Goal: Task Accomplishment & Management: Manage account settings

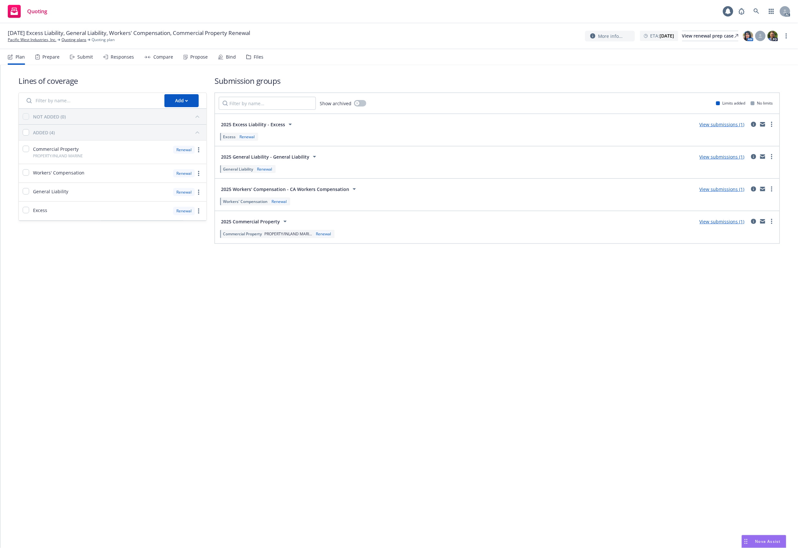
click at [256, 52] on div "Files" at bounding box center [254, 57] width 17 height 16
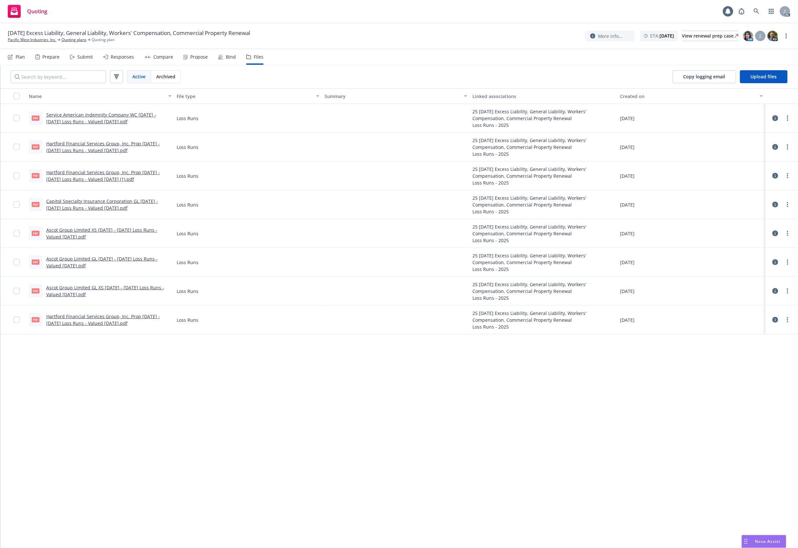
click at [58, 291] on div "Ascot Group Limited GL XS [DATE] - [DATE] Loss Runs - Valued [DATE].pdf" at bounding box center [108, 291] width 125 height 14
click at [62, 232] on link "Ascot Group Limited XS [DATE] - [DATE] Loss Runs - Valued [DATE].pdf" at bounding box center [101, 233] width 111 height 13
click at [776, 233] on icon at bounding box center [775, 233] width 6 height 6
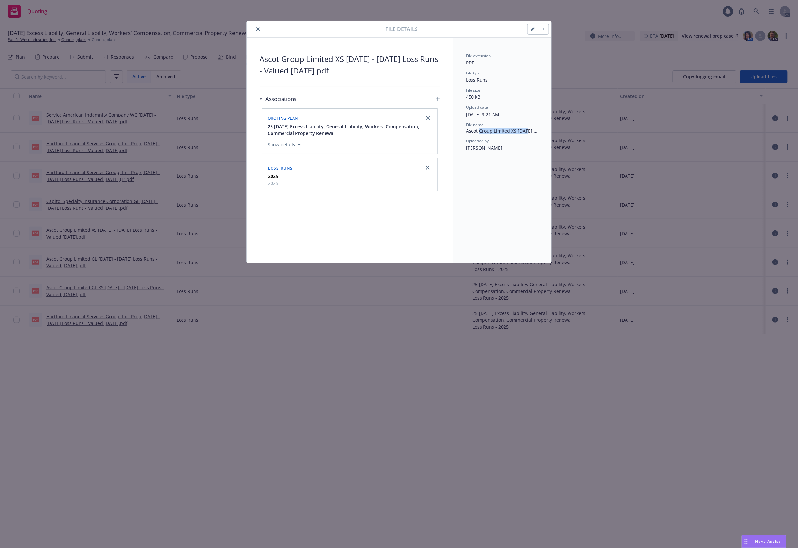
drag, startPoint x: 526, startPoint y: 133, endPoint x: 527, endPoint y: 146, distance: 13.0
click at [527, 133] on span "Ascot Group Limited XS 2024 - 2025 Loss Runs - Valued 2025-08-20.pdf" at bounding box center [502, 130] width 72 height 7
click at [471, 246] on div "File extension PDF File type Loss Runs File size 450 kB Upload date 09/08/2025,…" at bounding box center [502, 150] width 98 height 225
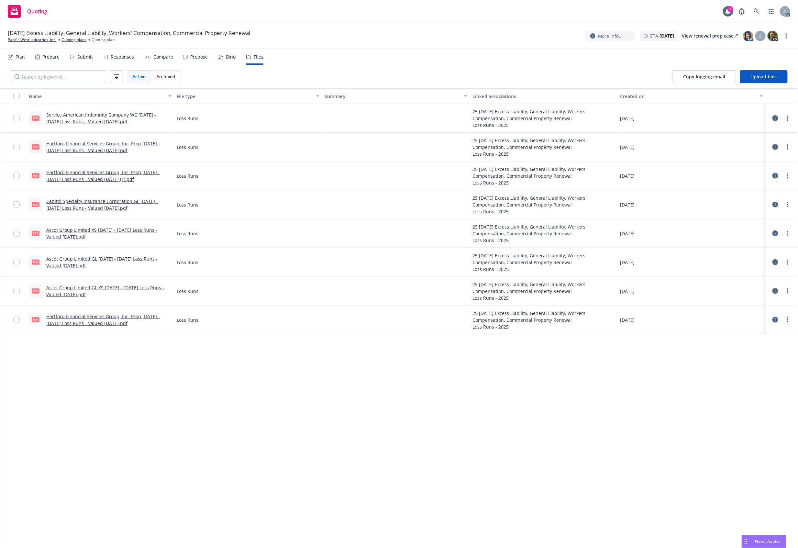
click at [85, 206] on link "Capitol Specialty Insurance Corporation GL 2020 - 2022 Loss Runs - Valued 2025-…" at bounding box center [102, 204] width 112 height 13
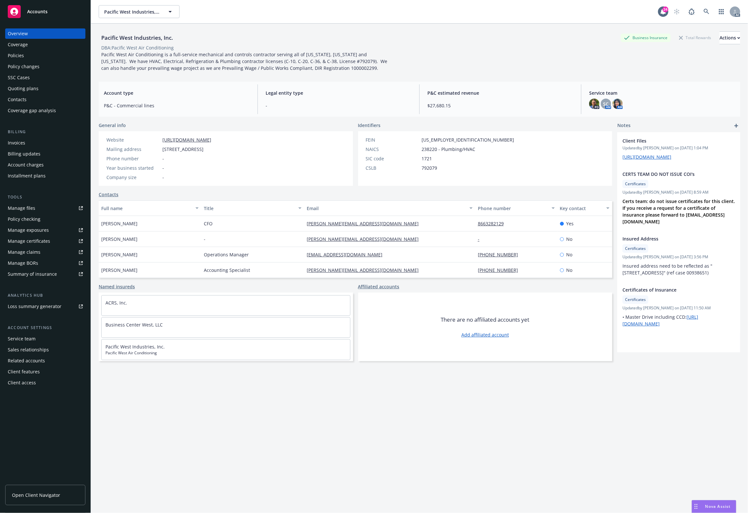
click at [42, 55] on div "Policies" at bounding box center [45, 55] width 75 height 10
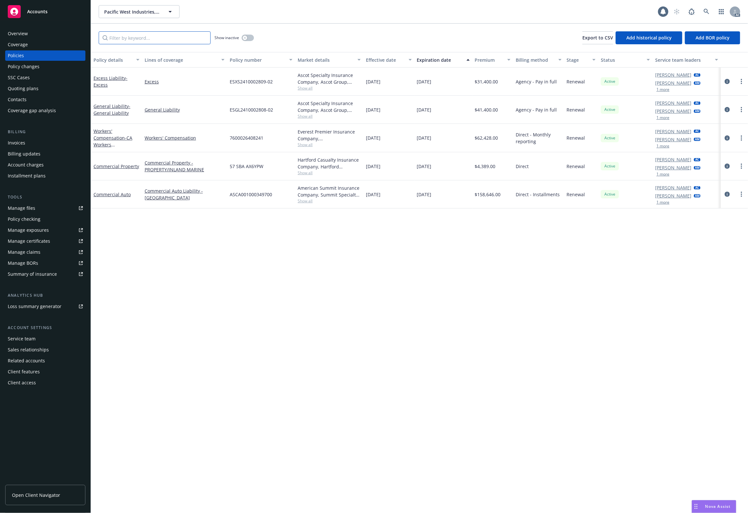
click at [148, 33] on input "Filter by keyword..." at bounding box center [155, 37] width 112 height 13
type input "excess"
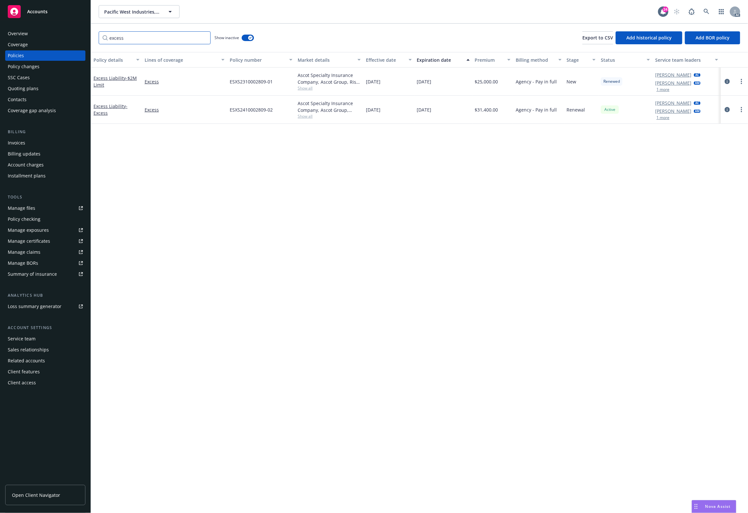
click at [164, 32] on input "excess" at bounding box center [155, 37] width 112 height 13
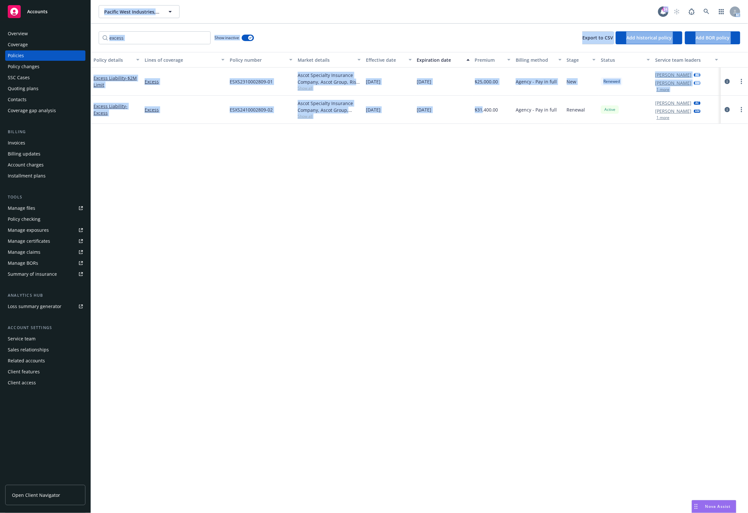
drag, startPoint x: 99, startPoint y: 3, endPoint x: 377, endPoint y: 103, distance: 295.7
click at [457, 115] on div "Pacific West Industries, Inc. Pacific West Industries, Inc. 24 AC excess Show i…" at bounding box center [419, 256] width 657 height 513
click at [256, 216] on div "Policy details Lines of coverage Policy number Market details Effective date Ex…" at bounding box center [419, 282] width 657 height 461
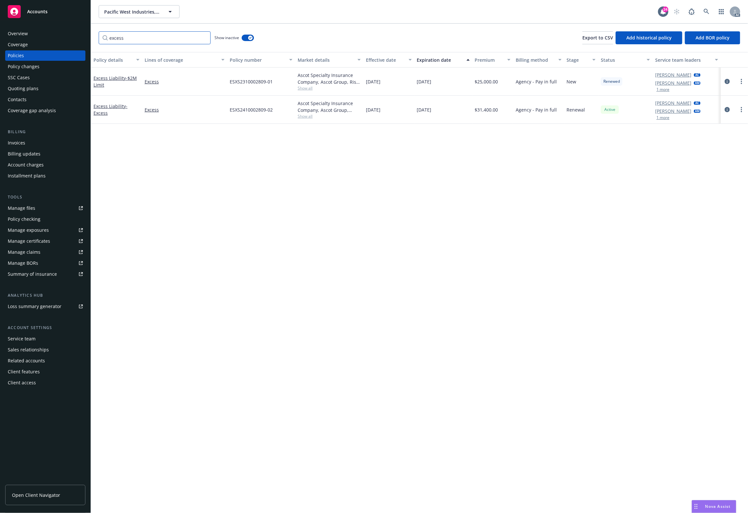
click at [135, 40] on input "excess" at bounding box center [155, 37] width 112 height 13
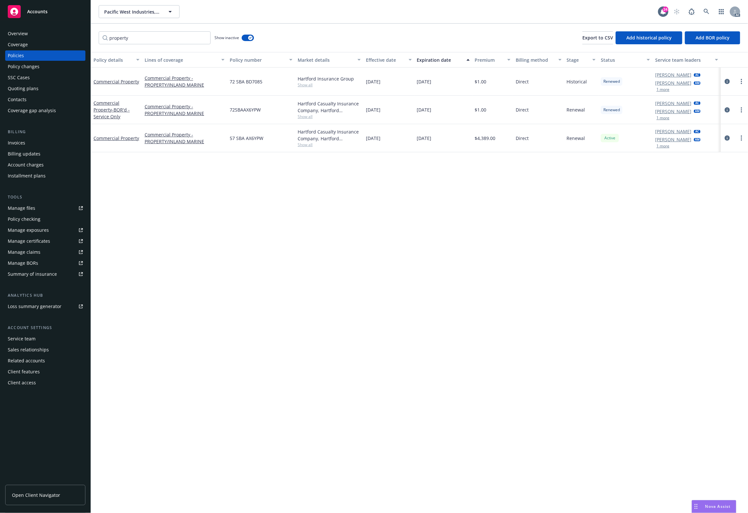
click at [337, 258] on div "Policy details Lines of coverage Policy number Market details Effective date Ex…" at bounding box center [419, 282] width 657 height 461
click at [481, 229] on div "Policy details Lines of coverage Policy number Market details Effective date Ex…" at bounding box center [419, 282] width 657 height 461
drag, startPoint x: 143, startPoint y: 41, endPoint x: 78, endPoint y: 39, distance: 64.7
click at [80, 39] on div "Accounts Overview Coverage Policies Policy changes SSC Cases Quoting plans Cont…" at bounding box center [374, 256] width 748 height 513
click at [195, 170] on div "Policy details Lines of coverage Policy number Market details Effective date Ex…" at bounding box center [419, 282] width 657 height 461
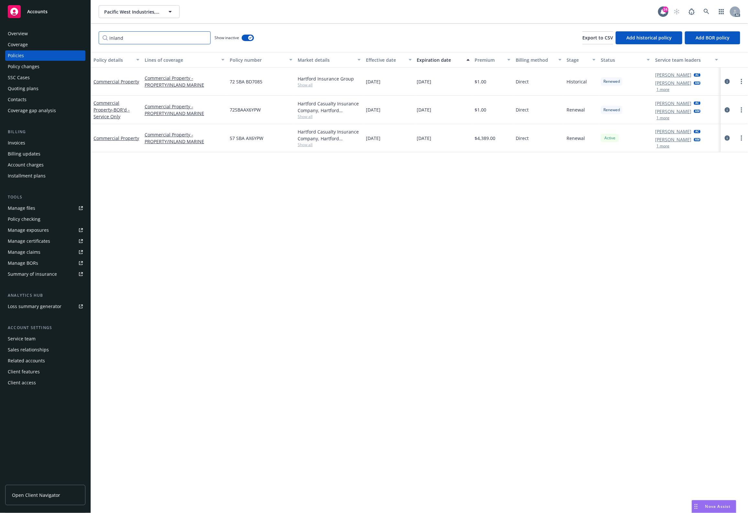
drag, startPoint x: 125, startPoint y: 41, endPoint x: 48, endPoint y: 37, distance: 77.4
click at [52, 36] on div "Accounts Overview Coverage Policies Policy changes SSC Cases Quoting plans Cont…" at bounding box center [374, 256] width 748 height 513
type input "auto"
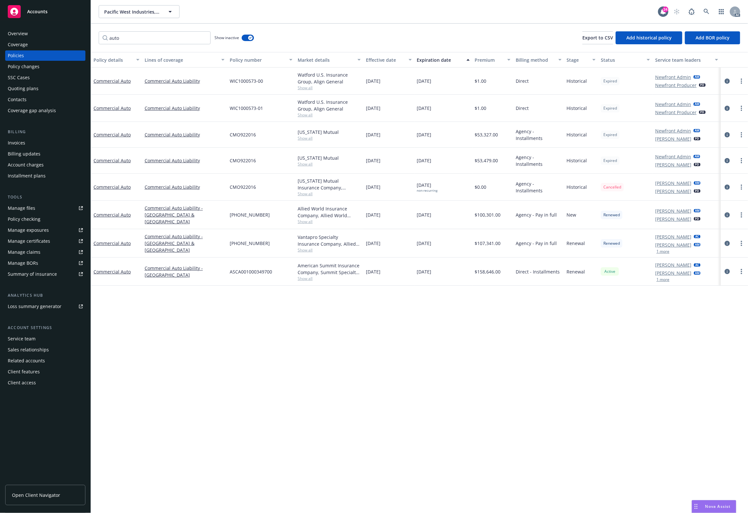
click at [374, 60] on div "Effective date" at bounding box center [385, 60] width 39 height 7
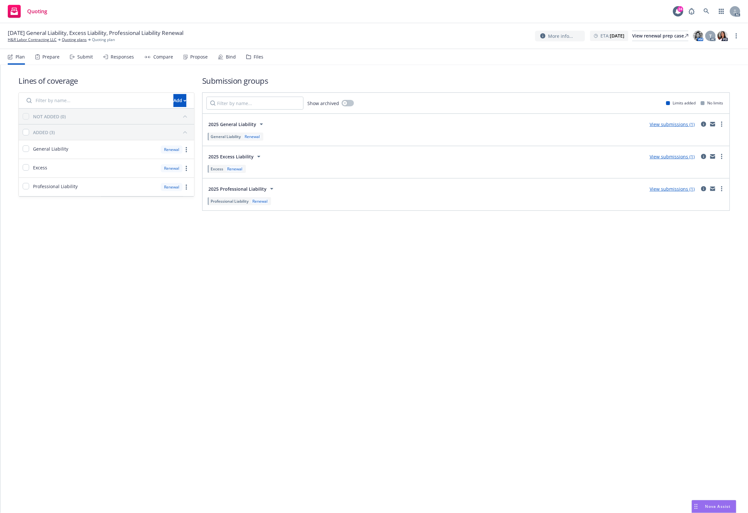
click at [366, 192] on div "Lines of coverage Add NOT ADDED (0) ADDED (3) General Liability Renewal Excess …" at bounding box center [374, 289] width 748 height 448
click at [256, 54] on div "Files" at bounding box center [259, 56] width 10 height 5
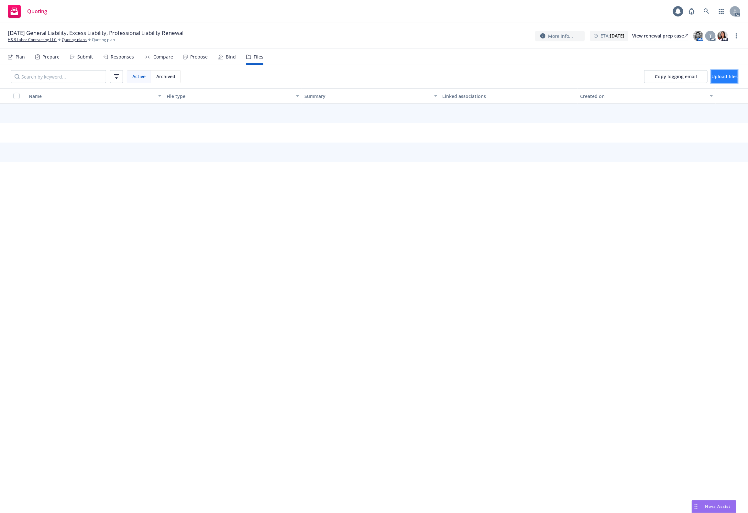
click at [714, 72] on button "Upload files" at bounding box center [724, 76] width 26 height 13
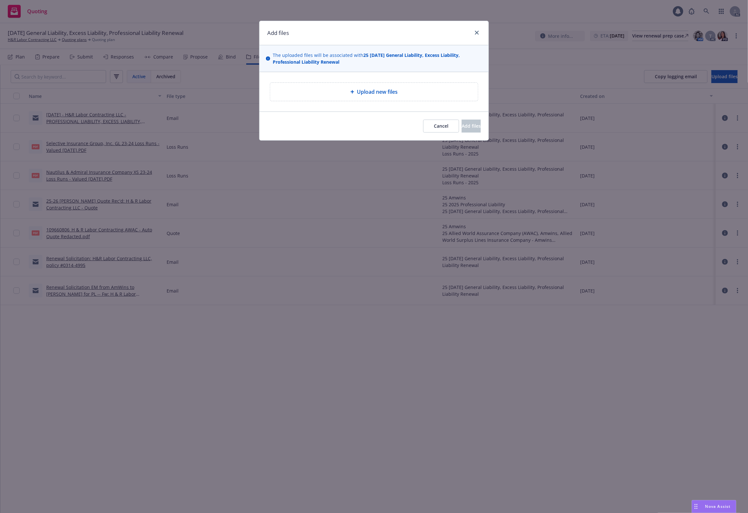
click at [401, 89] on div "Upload new files" at bounding box center [373, 92] width 197 height 8
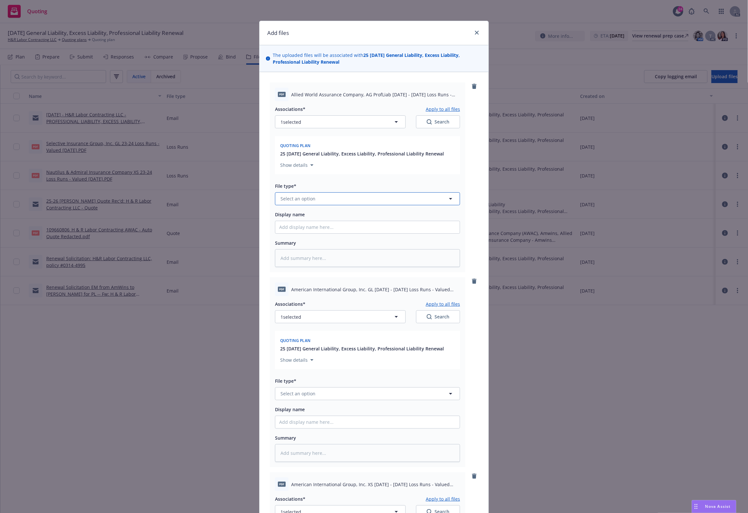
click at [311, 197] on span "Select an option" at bounding box center [297, 198] width 35 height 7
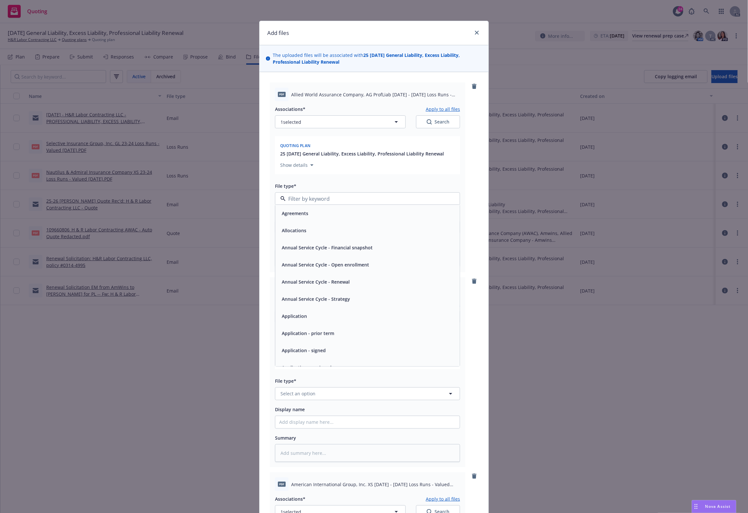
type input "`"
type textarea "x"
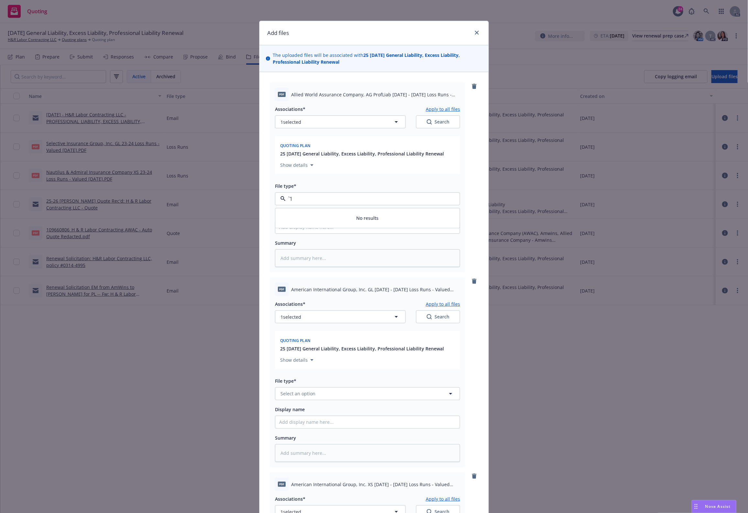
paste input "Loss Runs"
type input "Loss Runs"
drag, startPoint x: 303, startPoint y: 195, endPoint x: 241, endPoint y: 195, distance: 61.8
click at [241, 195] on div "Add files The uploaded files will be associated with 25 11/26/25 General Liabil…" at bounding box center [374, 256] width 748 height 513
click at [295, 212] on div "Loss Runs" at bounding box center [292, 216] width 26 height 9
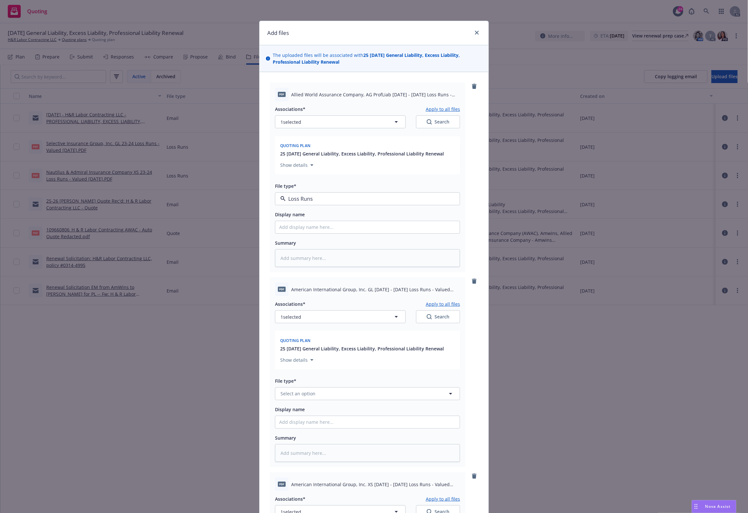
type textarea "x"
click at [310, 389] on button "Select an option" at bounding box center [367, 394] width 185 height 13
paste input "Loss Runs"
type input "Loss Runs"
click at [306, 326] on div "Loss Runs" at bounding box center [367, 324] width 177 height 9
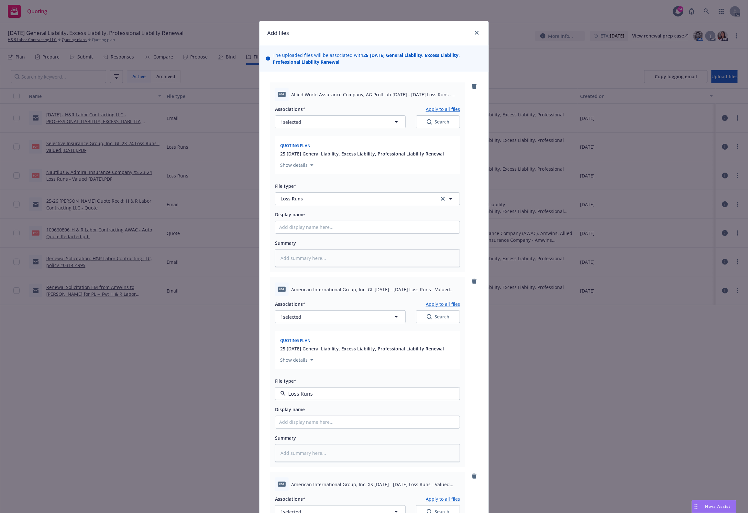
type textarea "x"
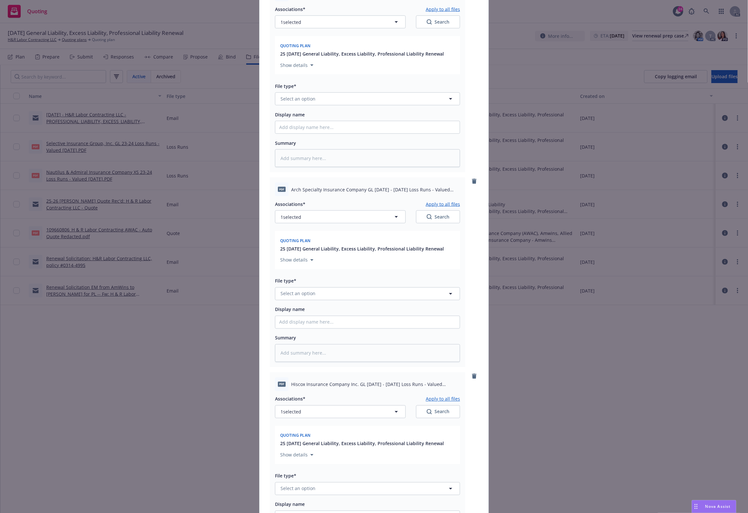
scroll to position [539, 0]
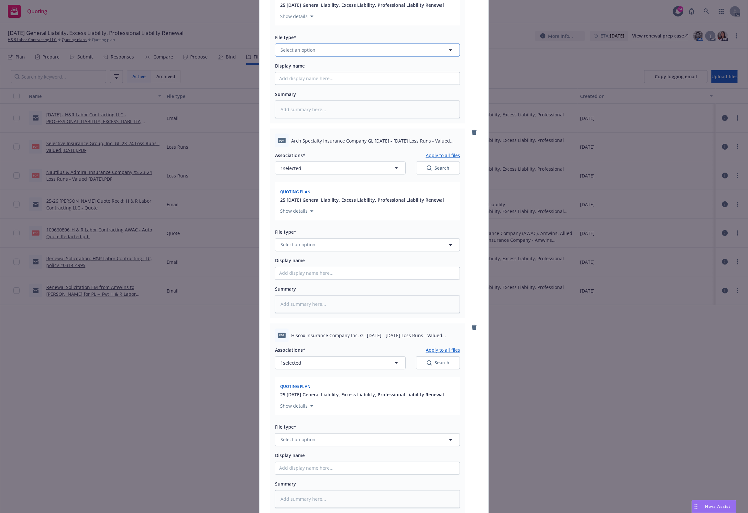
click at [312, 46] on button "Select an option" at bounding box center [367, 50] width 185 height 13
paste input "Loss Runs"
type input "Loss Runs"
click at [304, 71] on div "Loss Runs" at bounding box center [367, 67] width 177 height 9
type textarea "x"
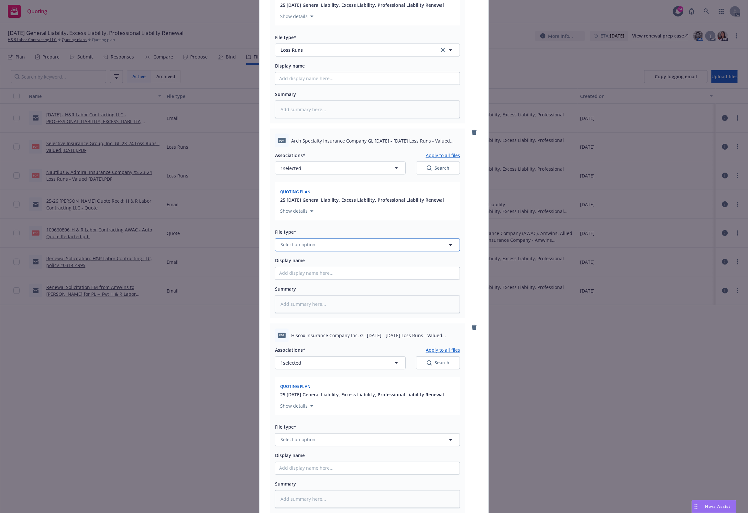
click at [314, 242] on button "Select an option" at bounding box center [367, 245] width 185 height 13
paste input "Loss Runs"
type input "Loss Runs"
click at [314, 269] on div "Loss Runs" at bounding box center [367, 262] width 184 height 17
type textarea "x"
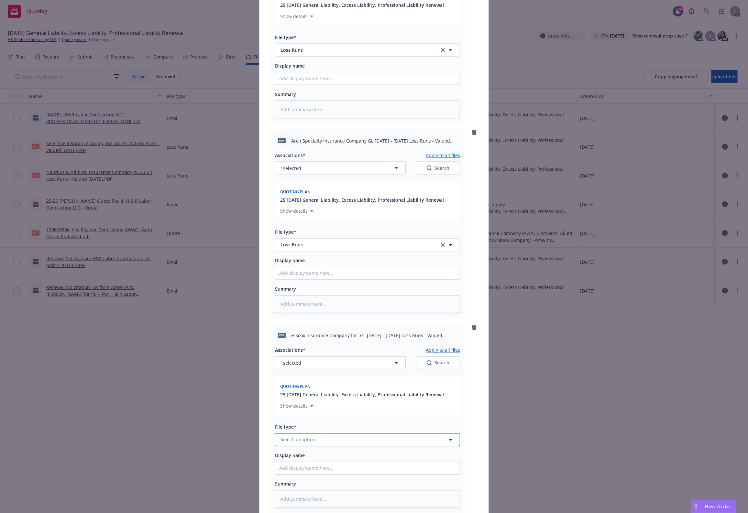
click at [285, 442] on span "Select an option" at bounding box center [297, 440] width 35 height 7
paste input "Loss Runs"
type input "Loss Runs"
click at [316, 370] on div "Loss Runs" at bounding box center [367, 370] width 177 height 9
type textarea "x"
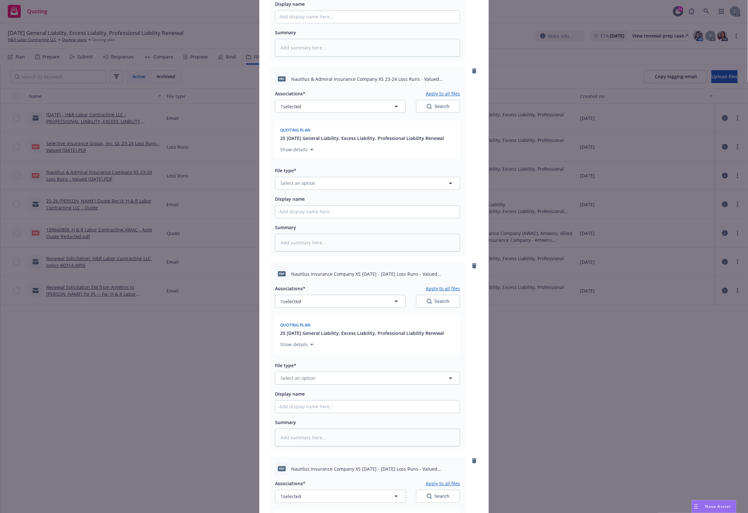
scroll to position [1078, 0]
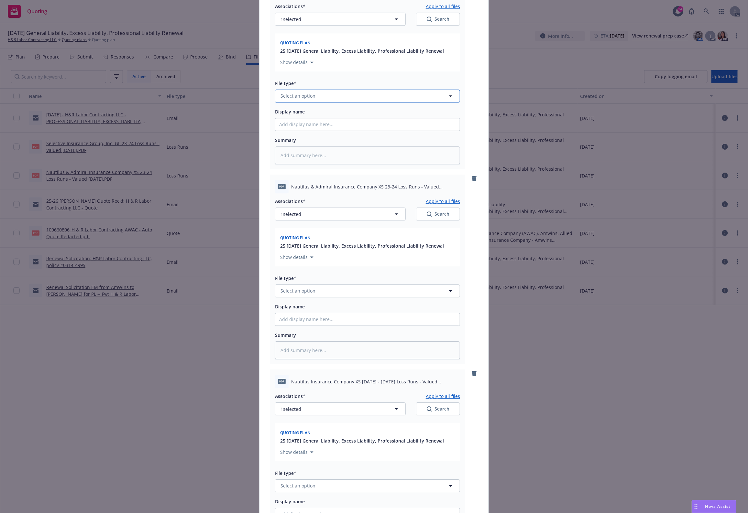
click at [293, 96] on span "Select an option" at bounding box center [297, 96] width 35 height 7
paste input "Loss Runs"
type input "Loss Runs"
click at [315, 115] on div "Loss Runs" at bounding box center [367, 113] width 177 height 9
type textarea "x"
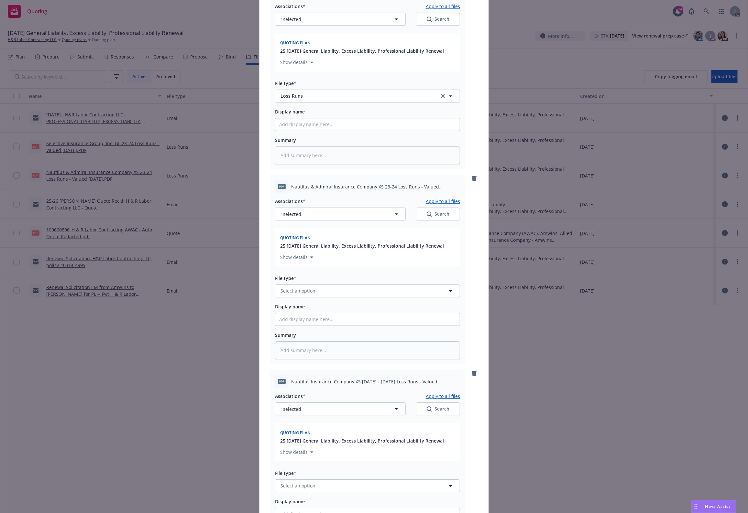
click at [350, 300] on div "Associations* Apply to all files 1 selected Search Quoting plan 25 11/26/25 Gen…" at bounding box center [367, 276] width 185 height 166
click at [333, 290] on button "Select an option" at bounding box center [367, 291] width 185 height 13
paste input "Loss Runs"
type input "Loss Runs"
click at [336, 306] on div "Loss Runs" at bounding box center [367, 308] width 177 height 9
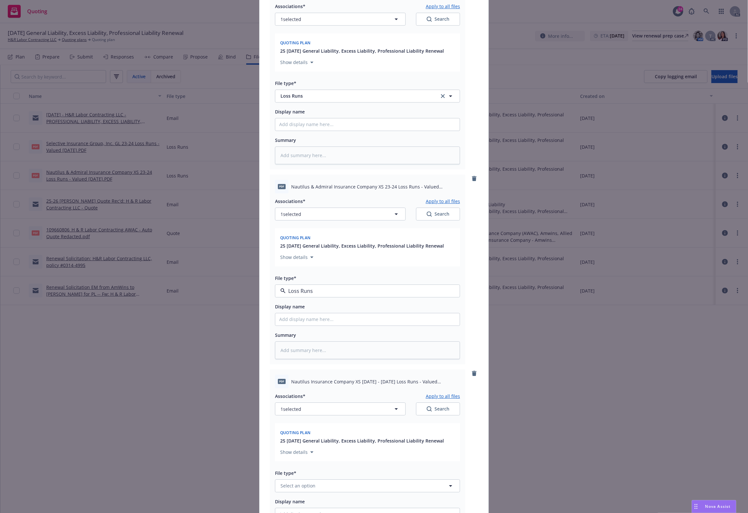
type textarea "x"
drag, startPoint x: 304, startPoint y: 475, endPoint x: 304, endPoint y: 483, distance: 8.1
click at [304, 475] on div "File type*" at bounding box center [367, 473] width 185 height 8
click at [308, 486] on span "Select an option" at bounding box center [297, 486] width 35 height 7
paste input "Loss Runs"
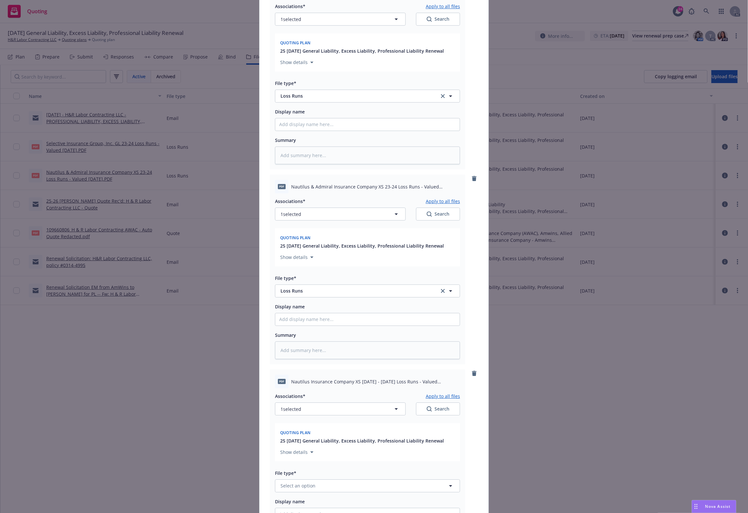
type input "Loss Runs"
drag, startPoint x: 323, startPoint y: 423, endPoint x: 320, endPoint y: 414, distance: 9.6
click at [324, 423] on div "Loss Runs" at bounding box center [367, 416] width 184 height 17
type textarea "x"
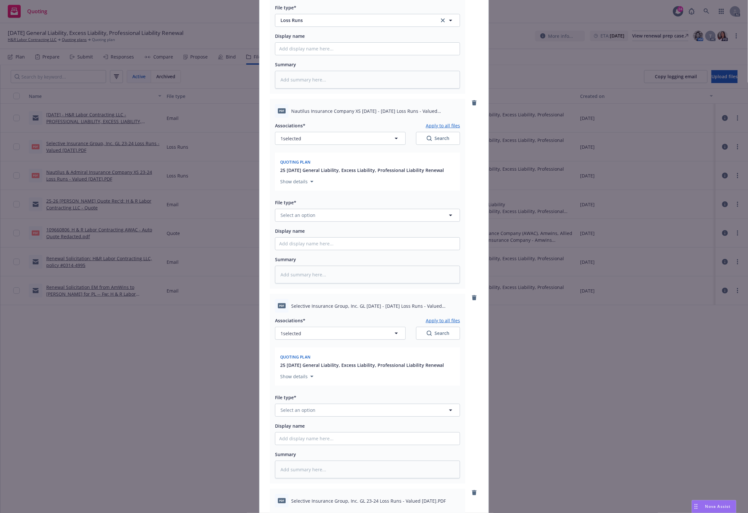
scroll to position [1617, 0]
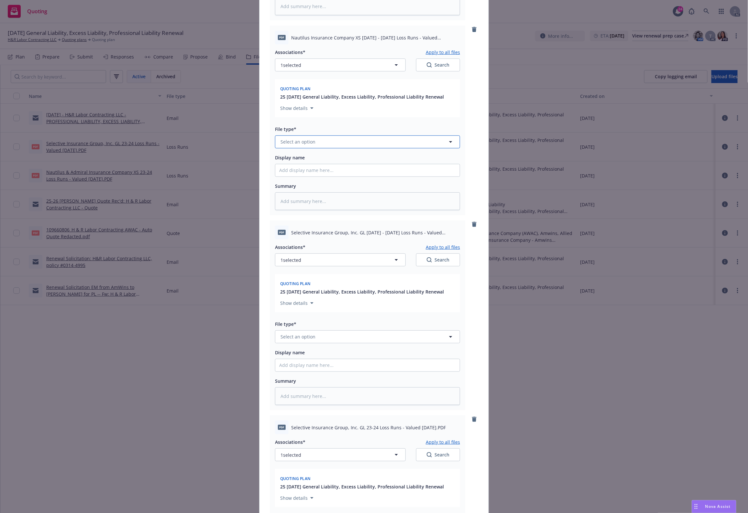
click at [312, 137] on button "Select an option" at bounding box center [367, 142] width 185 height 13
paste input "Loss Runs"
type input "Loss Runs"
click at [285, 154] on div "Loss Runs" at bounding box center [367, 160] width 184 height 17
type textarea "x"
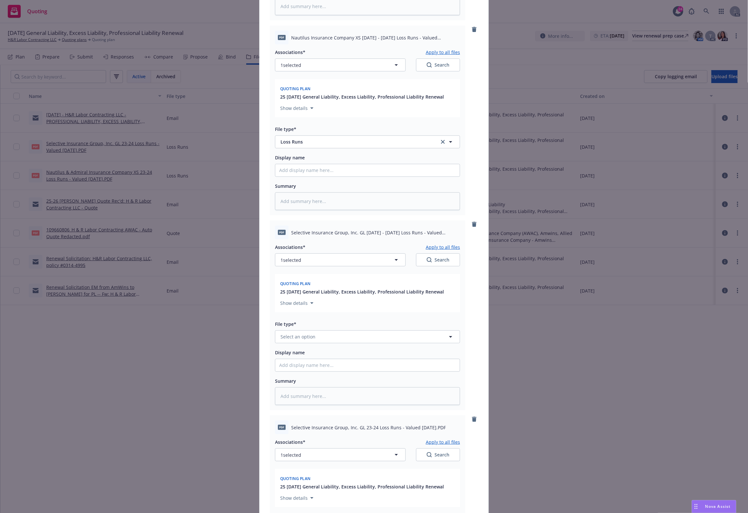
click at [312, 345] on div "Associations* Apply to all files 1 selected Search Quoting plan 25 11/26/25 Gen…" at bounding box center [367, 322] width 185 height 166
click at [308, 340] on span "Select an option" at bounding box center [297, 336] width 35 height 7
paste input "Loss Runs"
type input "Loss Runs"
click at [318, 356] on div "Loss Runs" at bounding box center [367, 354] width 177 height 9
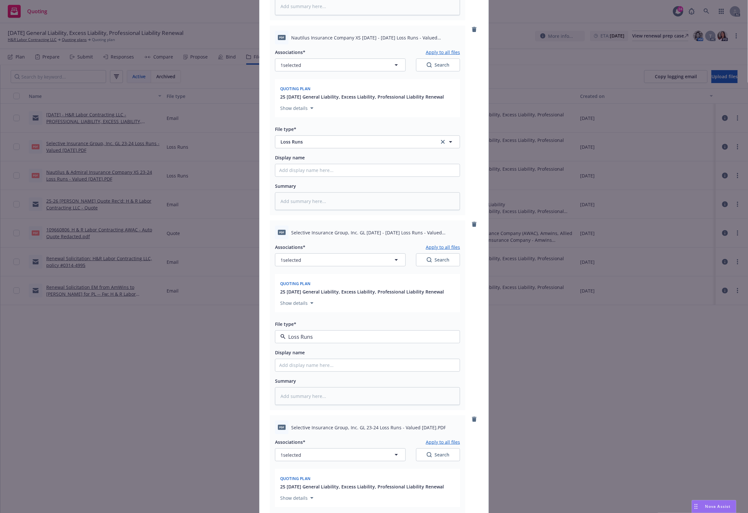
type textarea "x"
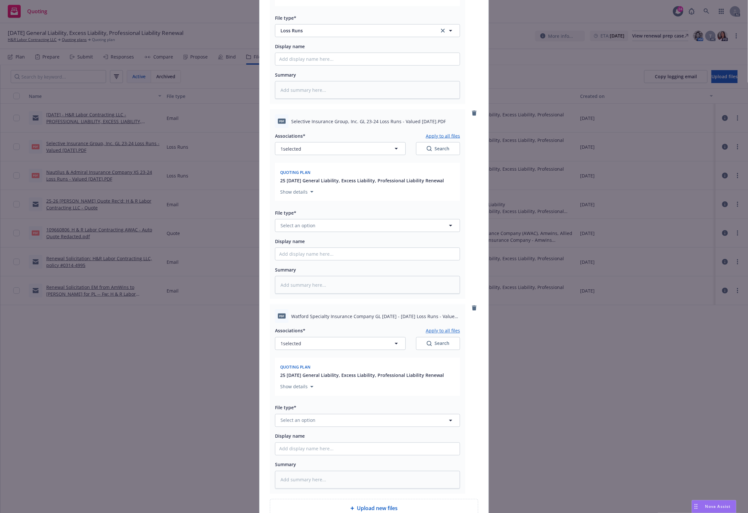
scroll to position [1941, 0]
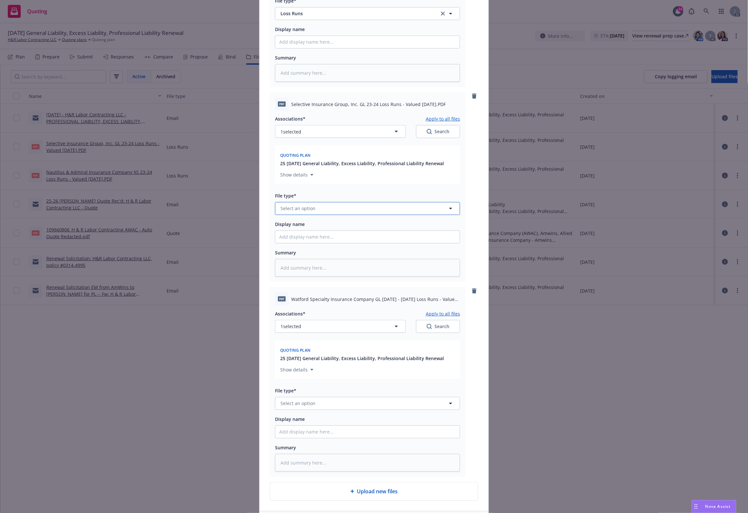
click at [314, 211] on button "Select an option" at bounding box center [367, 208] width 185 height 13
paste input "Loss Runs"
type input "Loss Runs"
click at [312, 227] on div "Loss Runs" at bounding box center [367, 226] width 177 height 9
type textarea "x"
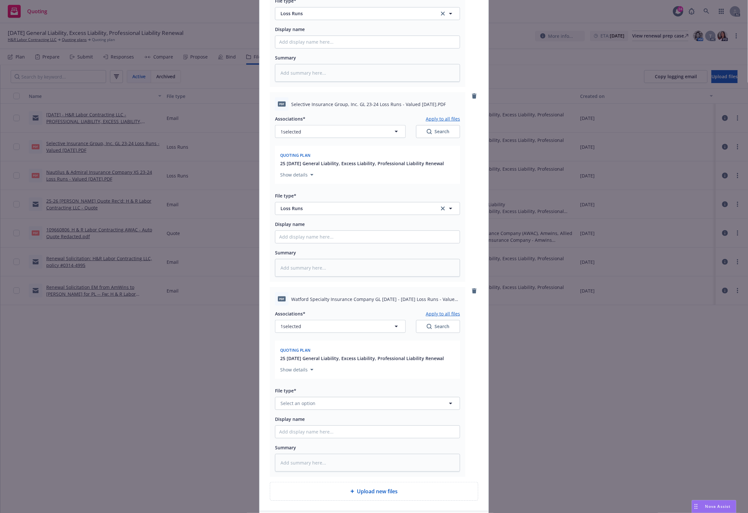
click at [342, 395] on div "File type*" at bounding box center [367, 391] width 185 height 8
click at [343, 406] on button "Select an option" at bounding box center [367, 403] width 185 height 13
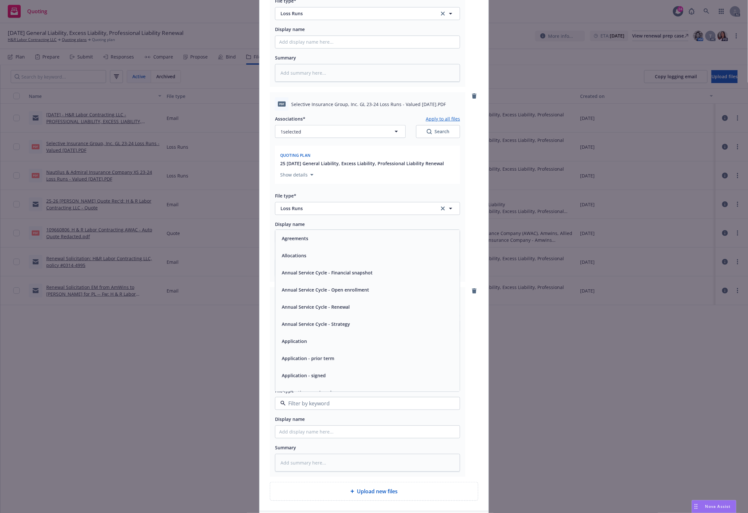
paste input "Loss Runs"
type input "Loss Runs"
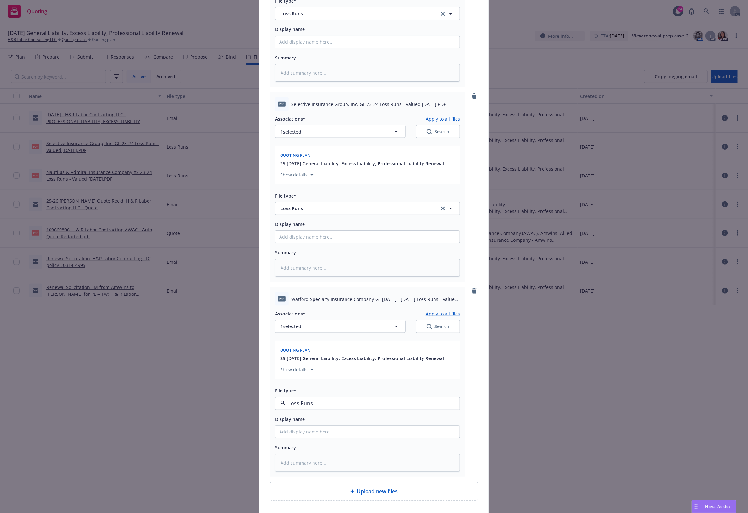
click at [290, 340] on div "Loss Runs" at bounding box center [367, 334] width 184 height 17
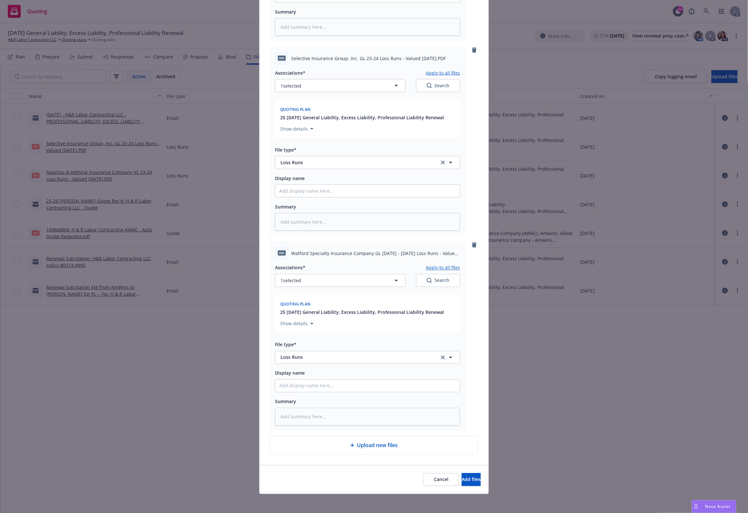
scroll to position [1990, 0]
click at [358, 277] on button "1 selected" at bounding box center [340, 278] width 131 height 13
type textarea "x"
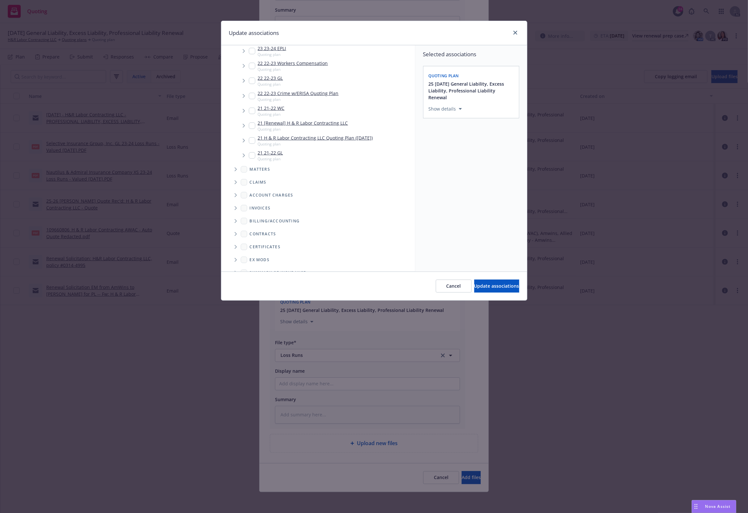
scroll to position [300, 0]
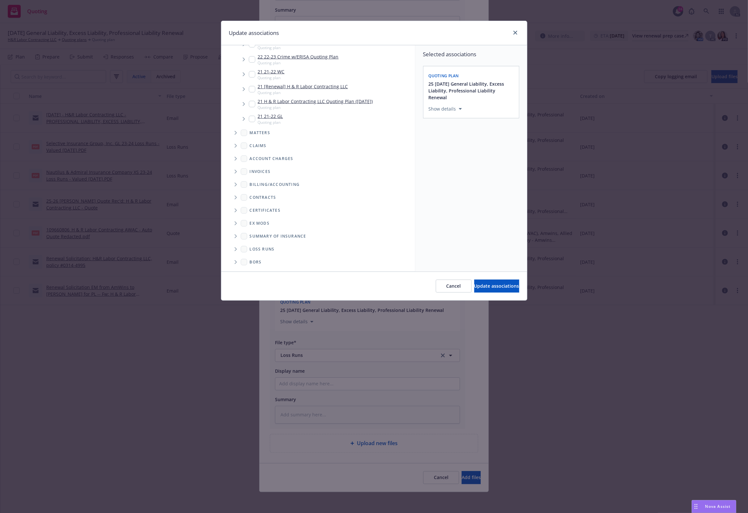
click at [234, 250] on span "Folder Tree Example" at bounding box center [235, 249] width 10 height 10
click at [251, 246] on input "Folder Tree Example" at bounding box center [253, 248] width 6 height 6
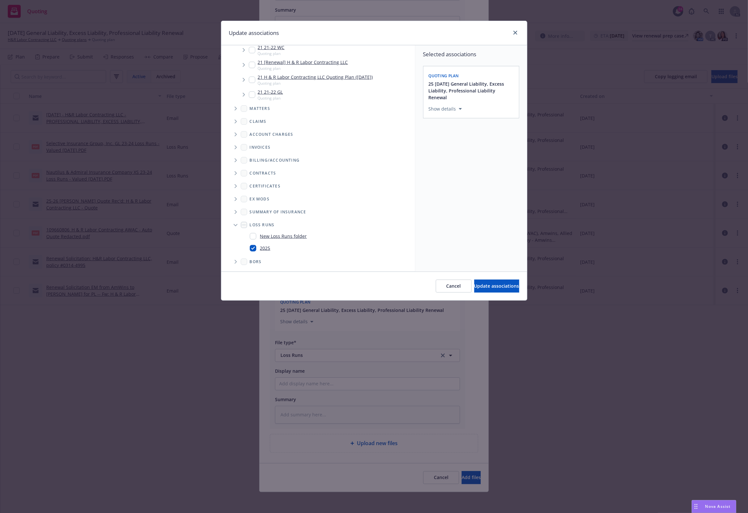
checkbox input "true"
drag, startPoint x: 489, startPoint y: 218, endPoint x: 481, endPoint y: 269, distance: 52.4
click at [489, 218] on div "Selected associations Quoting plan 25 11/26/25 General Liability, Excess Liabil…" at bounding box center [471, 158] width 112 height 226
click at [488, 285] on span "Update associations" at bounding box center [496, 286] width 45 height 6
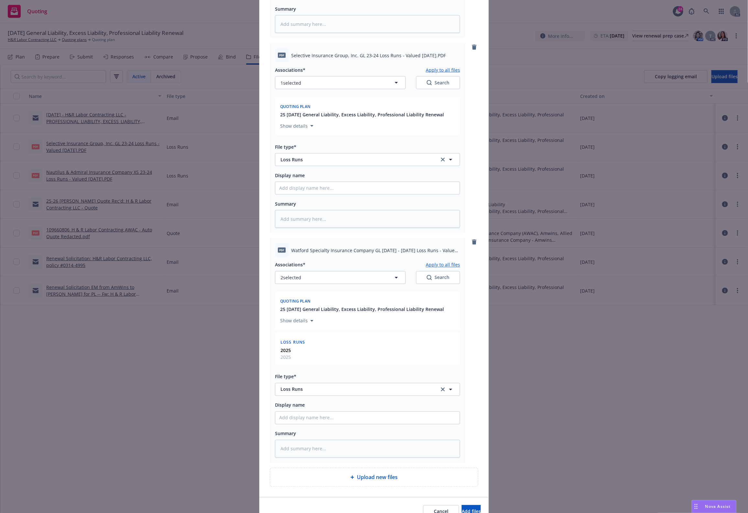
click at [439, 266] on button "Apply to all files" at bounding box center [443, 265] width 34 height 8
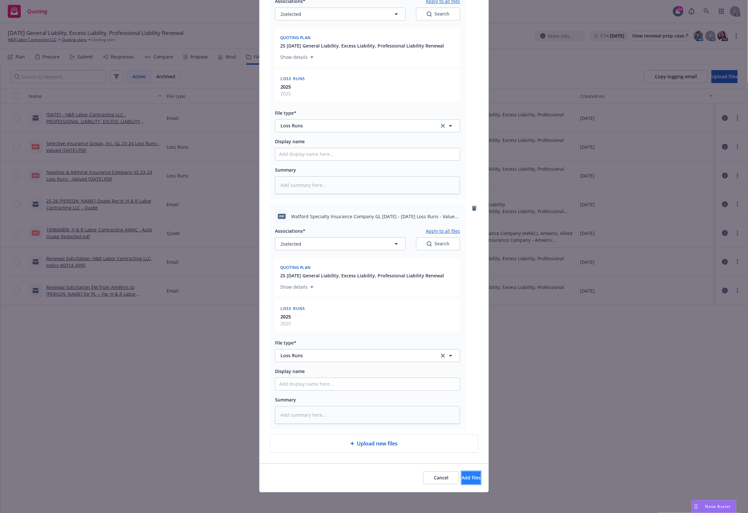
click at [462, 478] on span "Add files" at bounding box center [471, 478] width 19 height 6
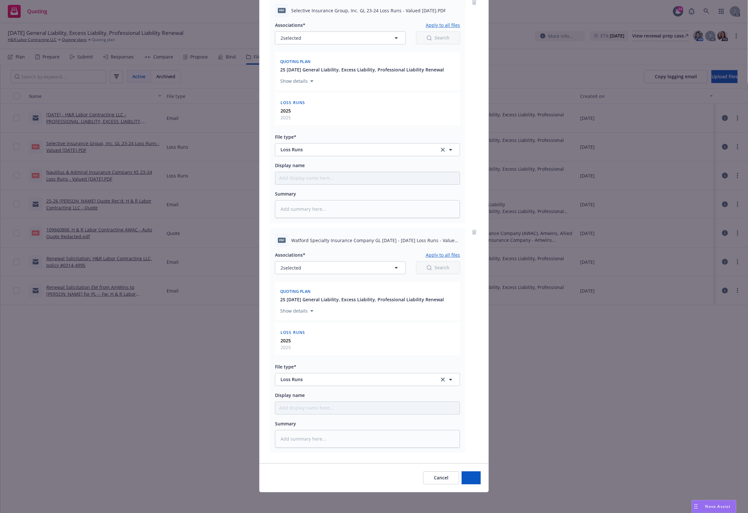
scroll to position [2387, 0]
type textarea "x"
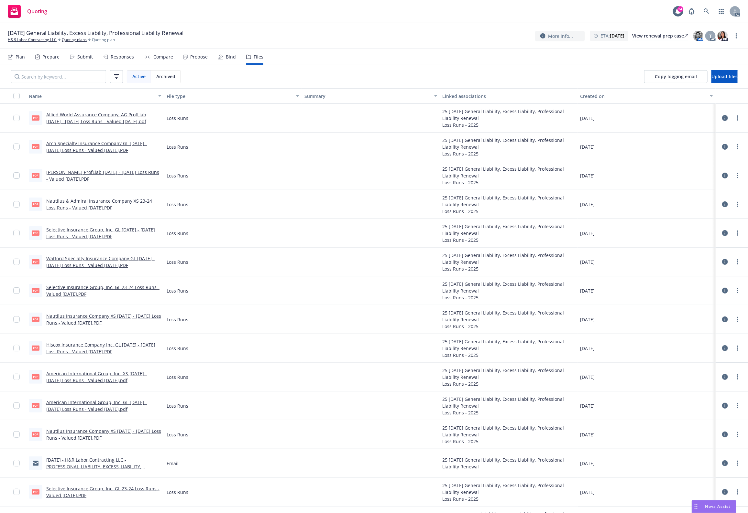
drag, startPoint x: 290, startPoint y: 75, endPoint x: 296, endPoint y: 75, distance: 5.5
click at [291, 75] on div "Active Archived Copy logging email Upload files" at bounding box center [374, 76] width 748 height 23
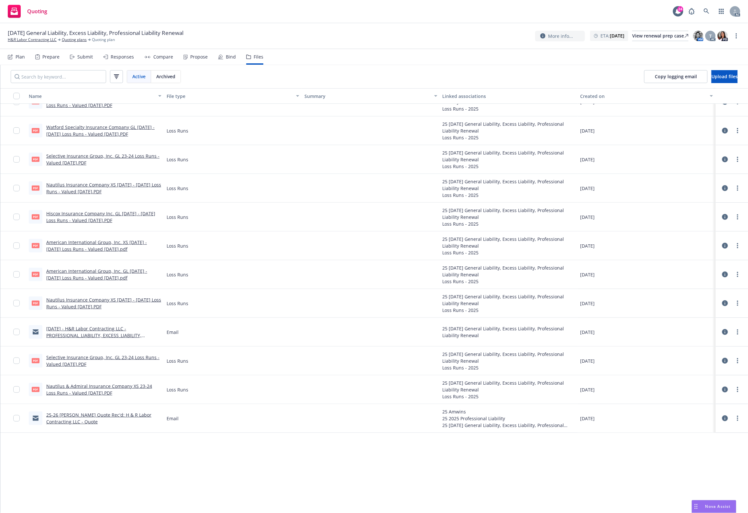
scroll to position [0, 0]
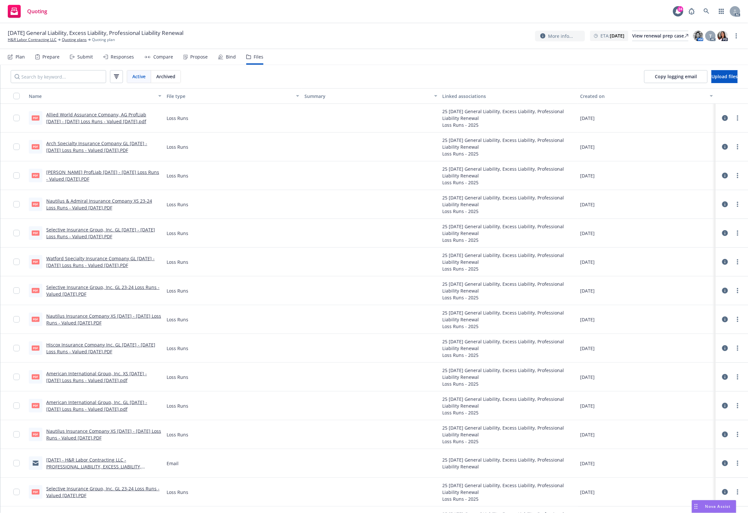
drag, startPoint x: 302, startPoint y: 62, endPoint x: 240, endPoint y: 0, distance: 87.4
click at [296, 53] on nav "Plan Prepare Submit Responses Compare Propose Bind Files" at bounding box center [374, 57] width 732 height 16
